Goal: Information Seeking & Learning: Learn about a topic

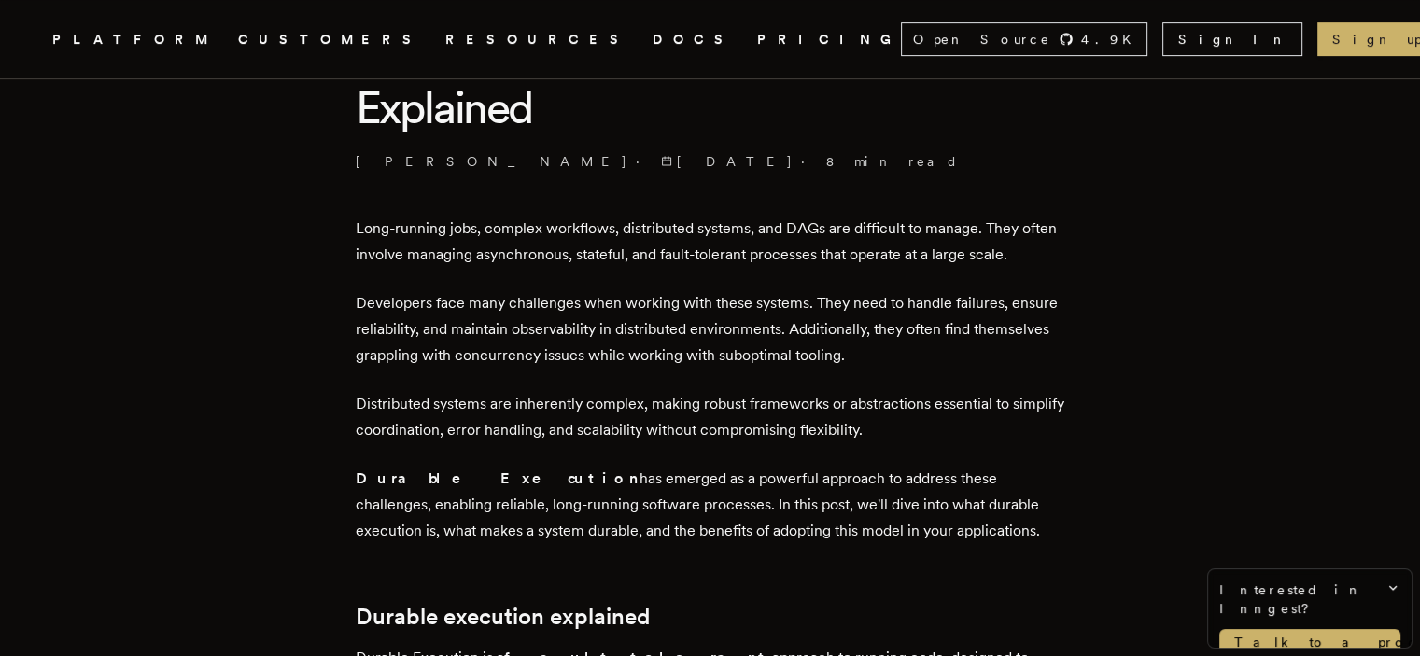
drag, startPoint x: 493, startPoint y: 294, endPoint x: 945, endPoint y: 522, distance: 506.1
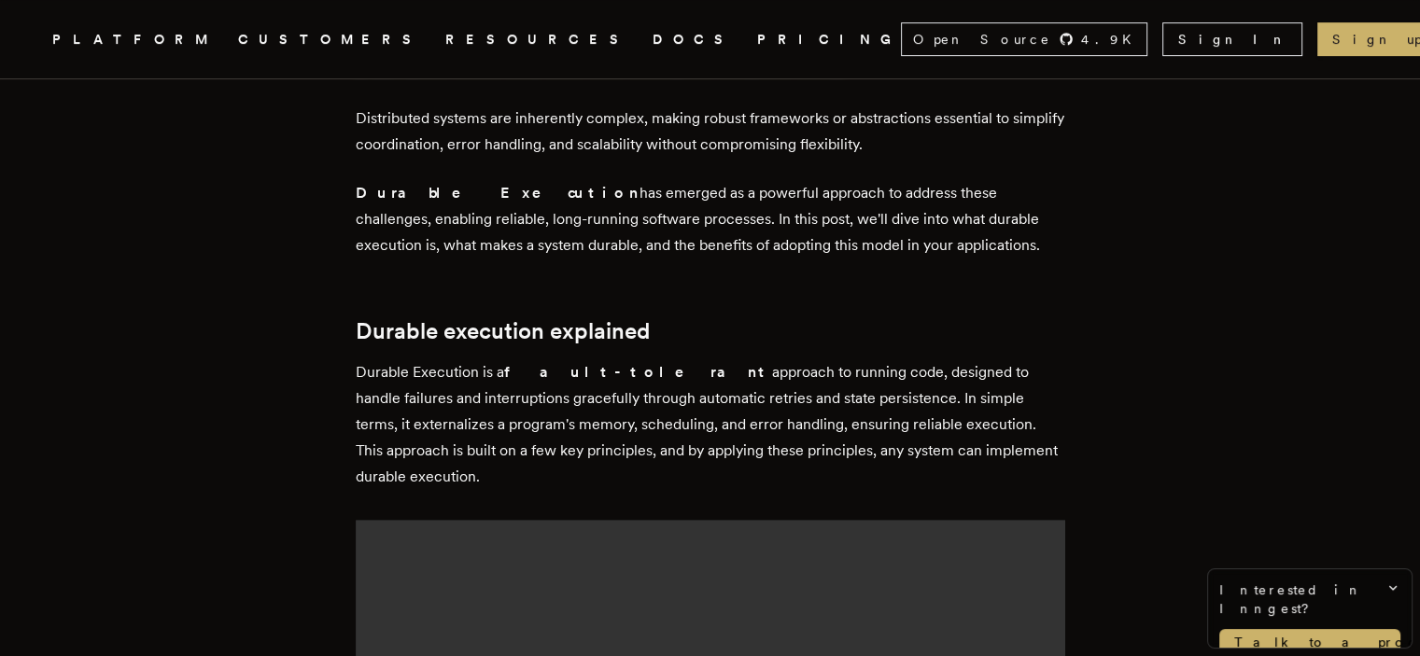
scroll to position [747, 0]
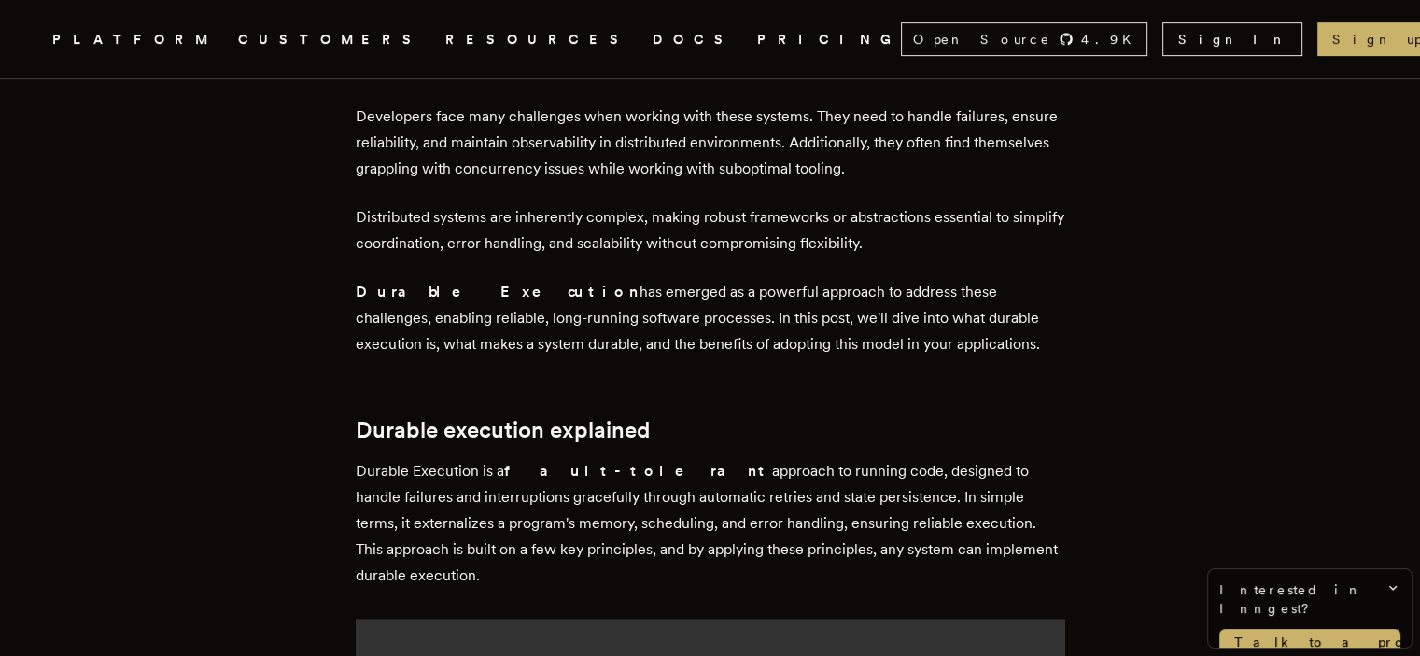
click at [732, 284] on p "Durable Execution has emerged as a powerful approach to address these challenge…" at bounding box center [711, 318] width 710 height 78
drag, startPoint x: 823, startPoint y: 294, endPoint x: 968, endPoint y: 339, distance: 152.4
click at [968, 339] on p "Durable Execution has emerged as a powerful approach to address these challenge…" at bounding box center [711, 318] width 710 height 78
click at [904, 520] on p "Durable Execution is a fault-tolerant approach to running code, designed to han…" at bounding box center [711, 523] width 710 height 131
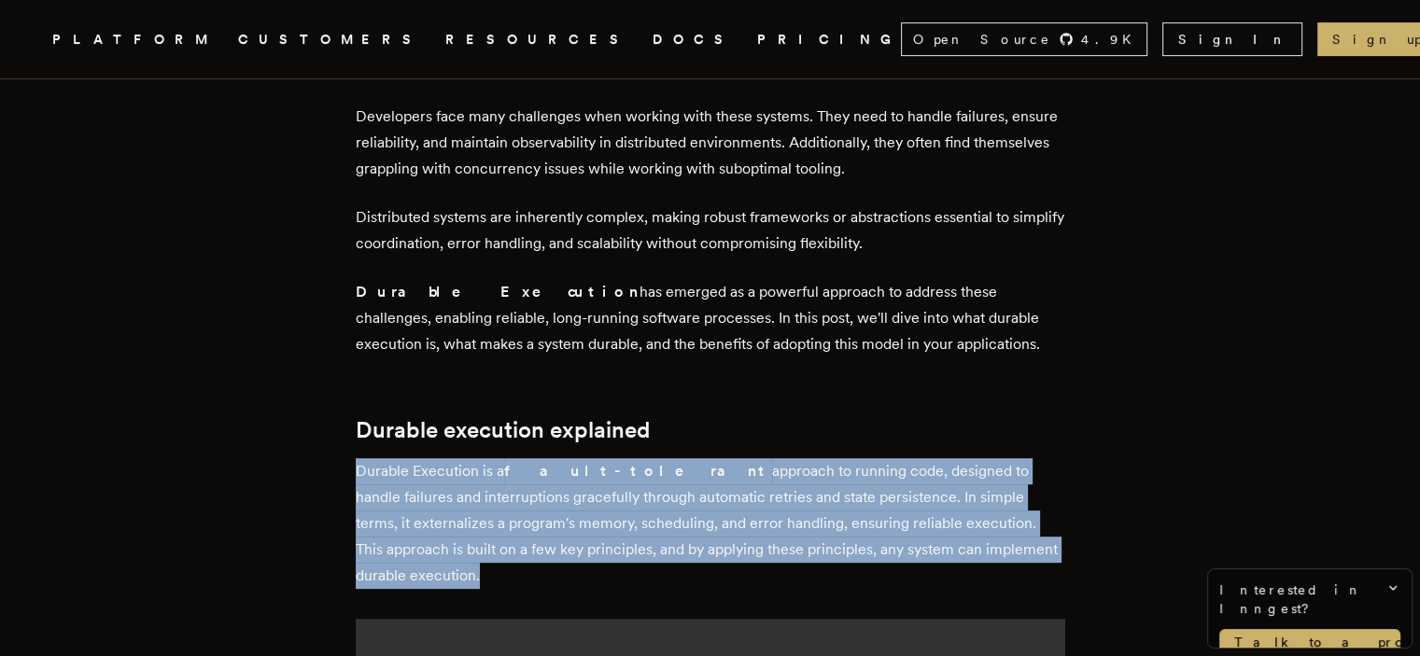
click at [904, 520] on p "Durable Execution is a fault-tolerant approach to running code, designed to han…" at bounding box center [711, 523] width 710 height 131
copy div "Durable Execution is a fault-tolerant approach to running code, designed to han…"
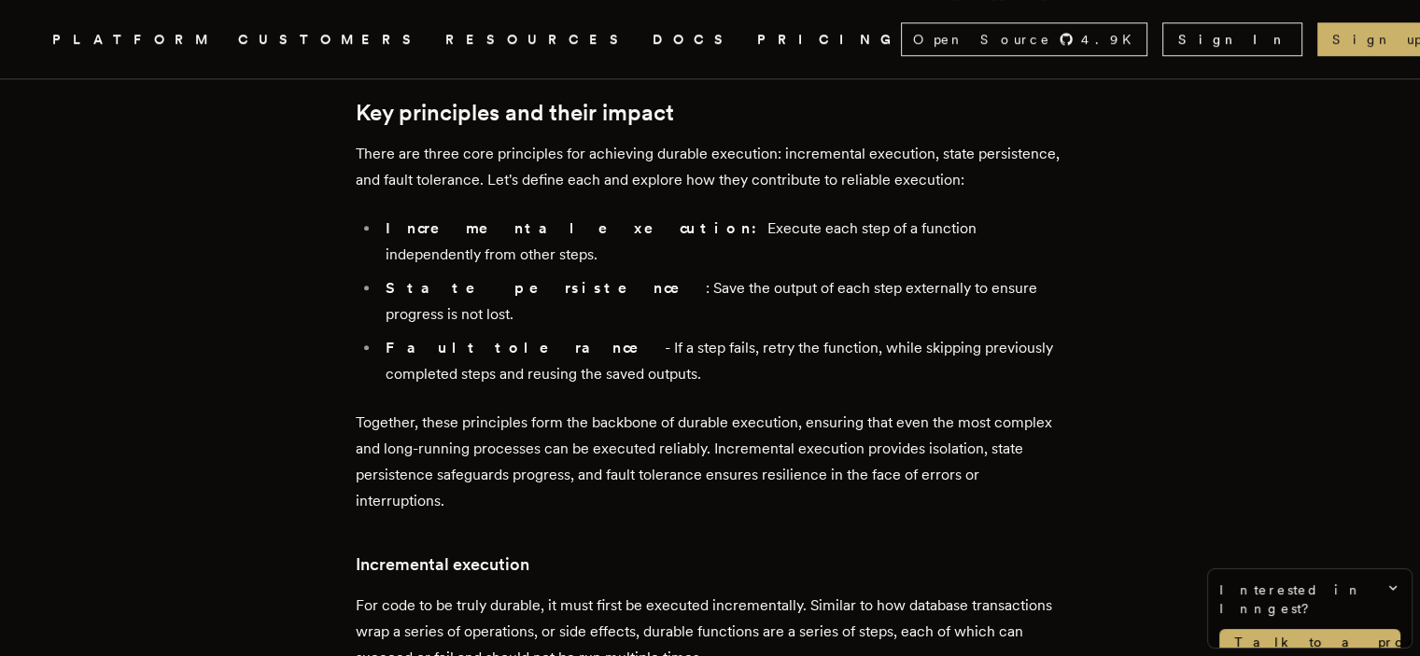
scroll to position [1681, 0]
drag, startPoint x: 623, startPoint y: 287, endPoint x: 385, endPoint y: 189, distance: 257.5
click at [385, 216] on ul "Incremental execution: Execute each step of a function independently from other…" at bounding box center [711, 302] width 710 height 172
copy ul "Incremental execution: Execute each step of a function independently from other…"
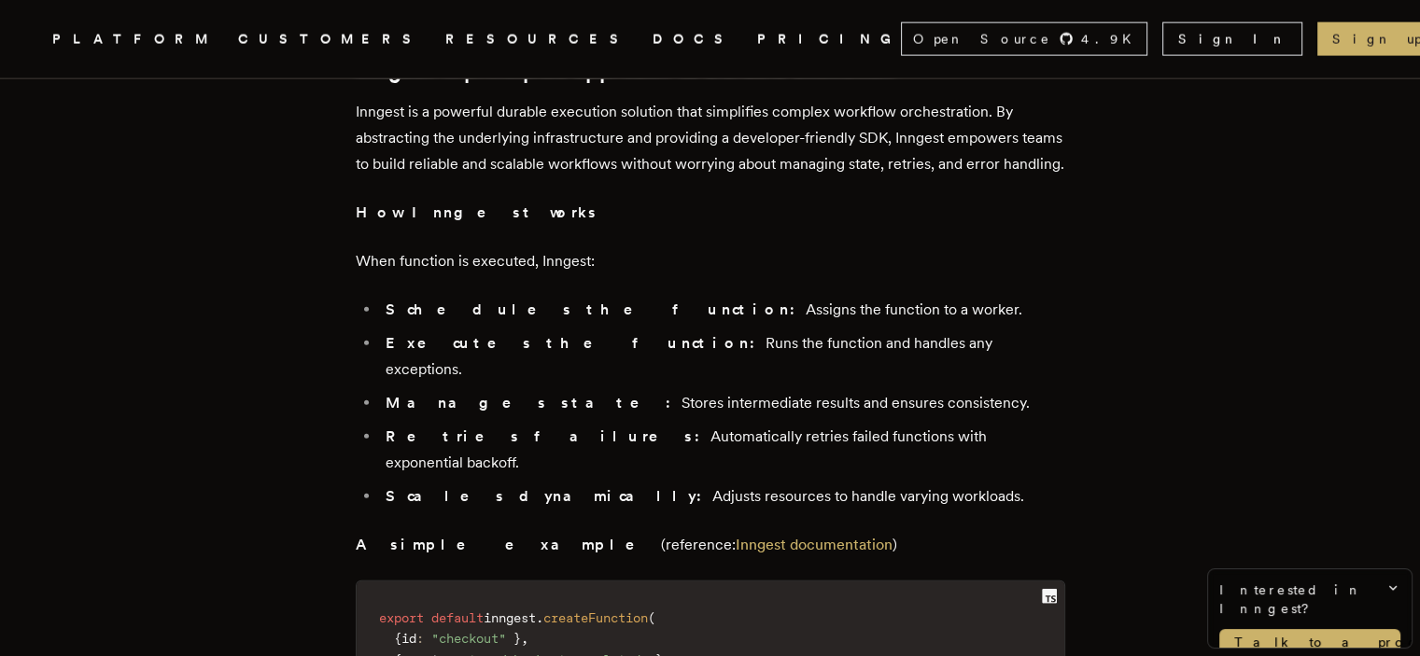
scroll to position [4295, 0]
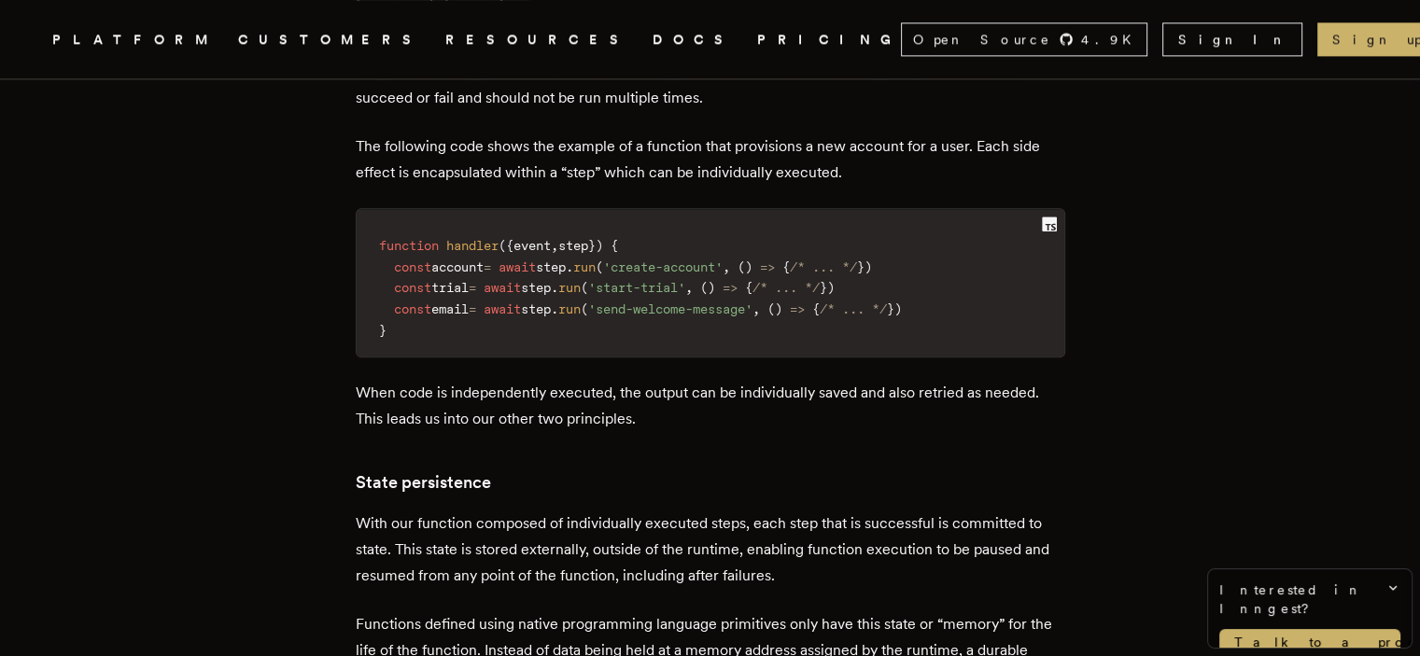
scroll to position [2428, 0]
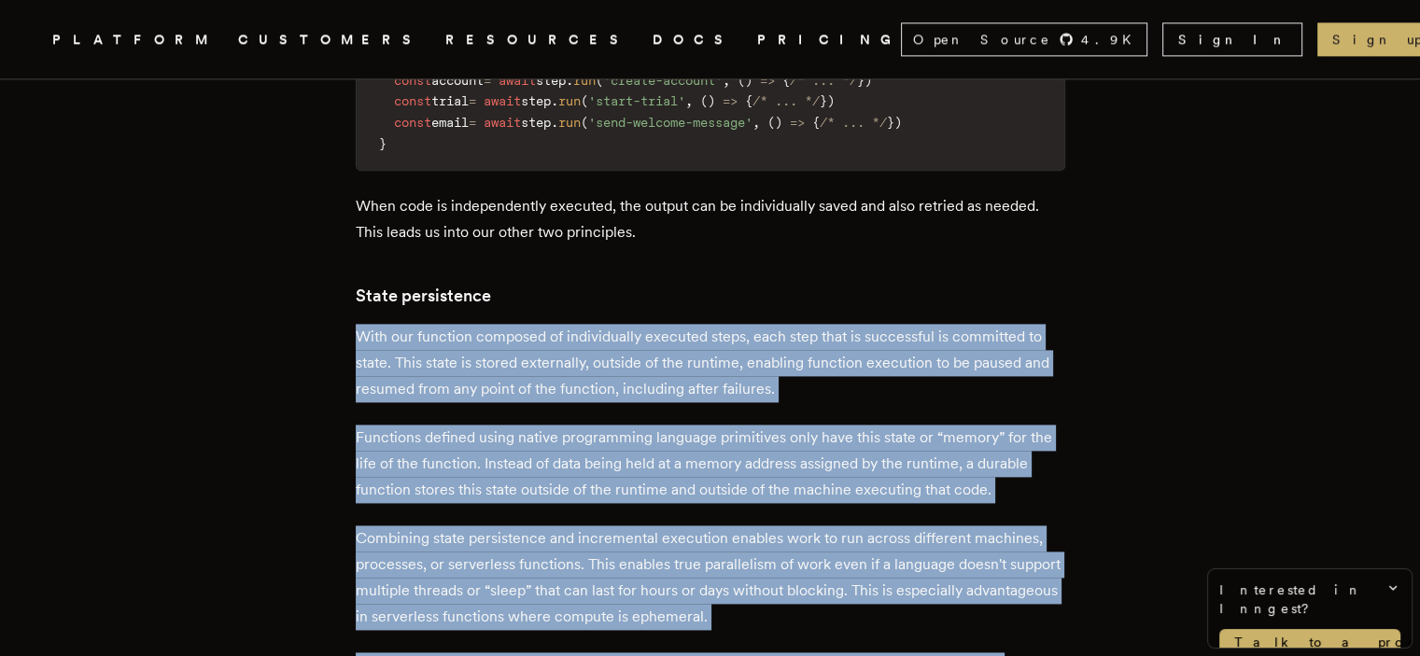
drag, startPoint x: 468, startPoint y: 568, endPoint x: 324, endPoint y: 251, distance: 347.6
copy div "With our function composed of individually executed steps, each step that is su…"
